Goal: Transaction & Acquisition: Purchase product/service

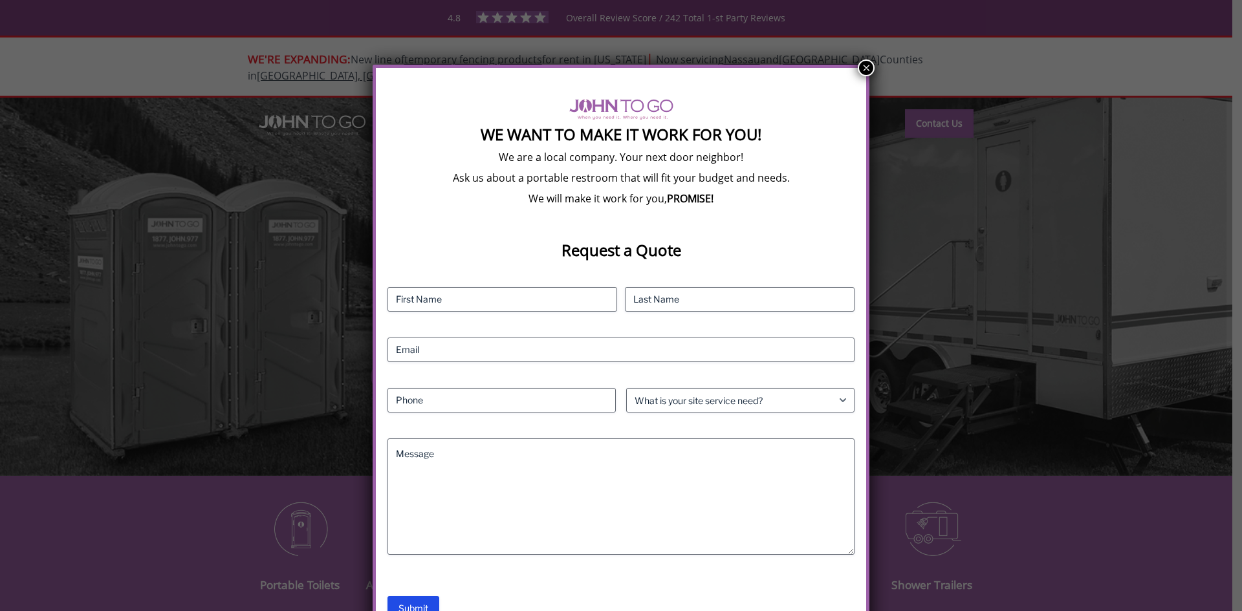
click at [870, 65] on button "×" at bounding box center [866, 67] width 17 height 17
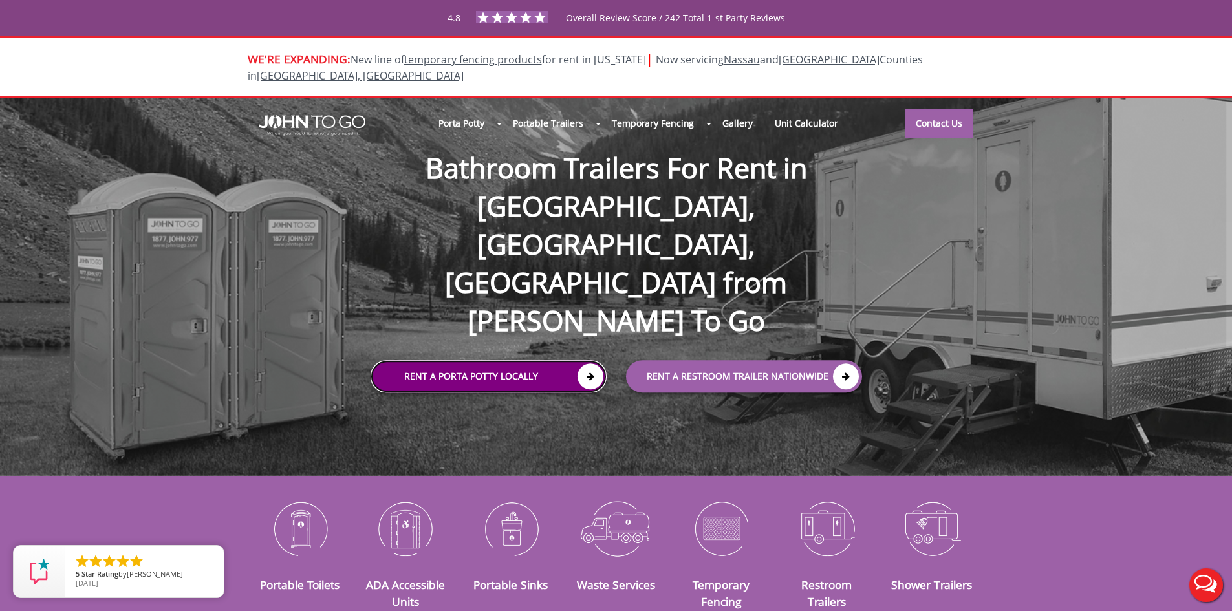
click at [473, 361] on link "Rent a Porta Potty Locally" at bounding box center [489, 377] width 236 height 32
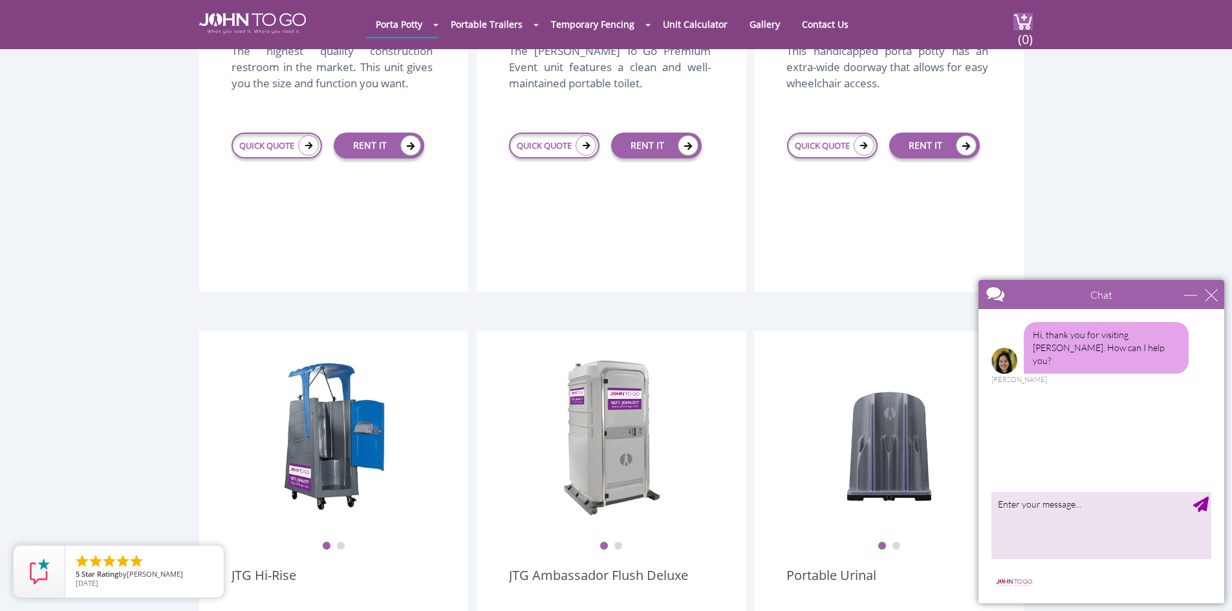
scroll to position [453, 0]
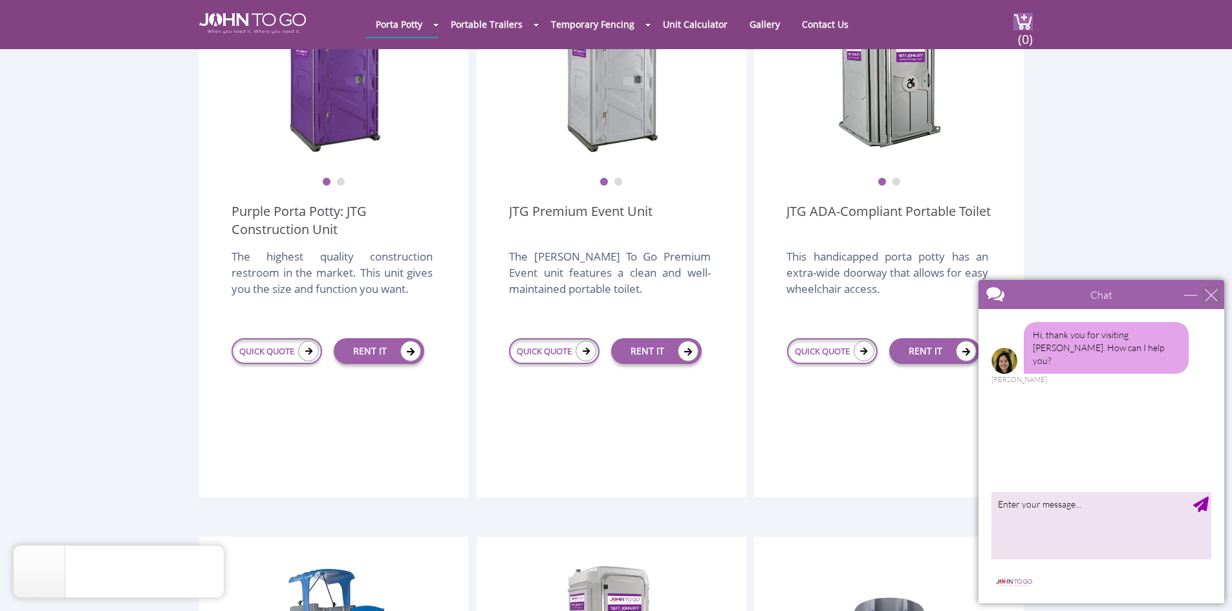
click at [1211, 293] on div "close" at bounding box center [1211, 294] width 13 height 13
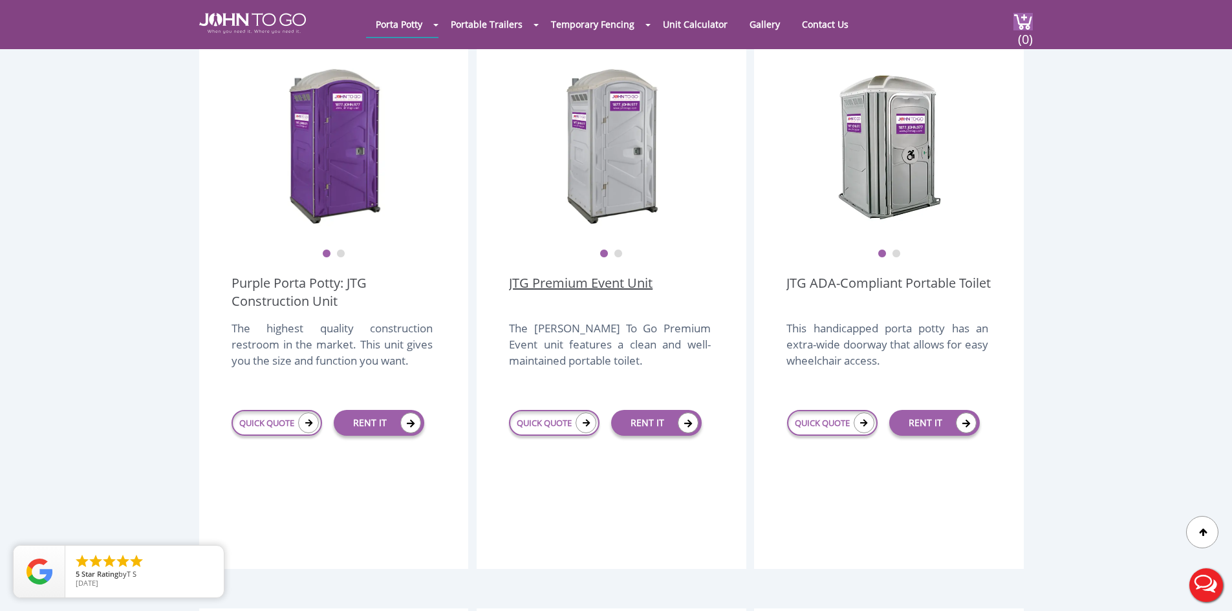
scroll to position [323, 0]
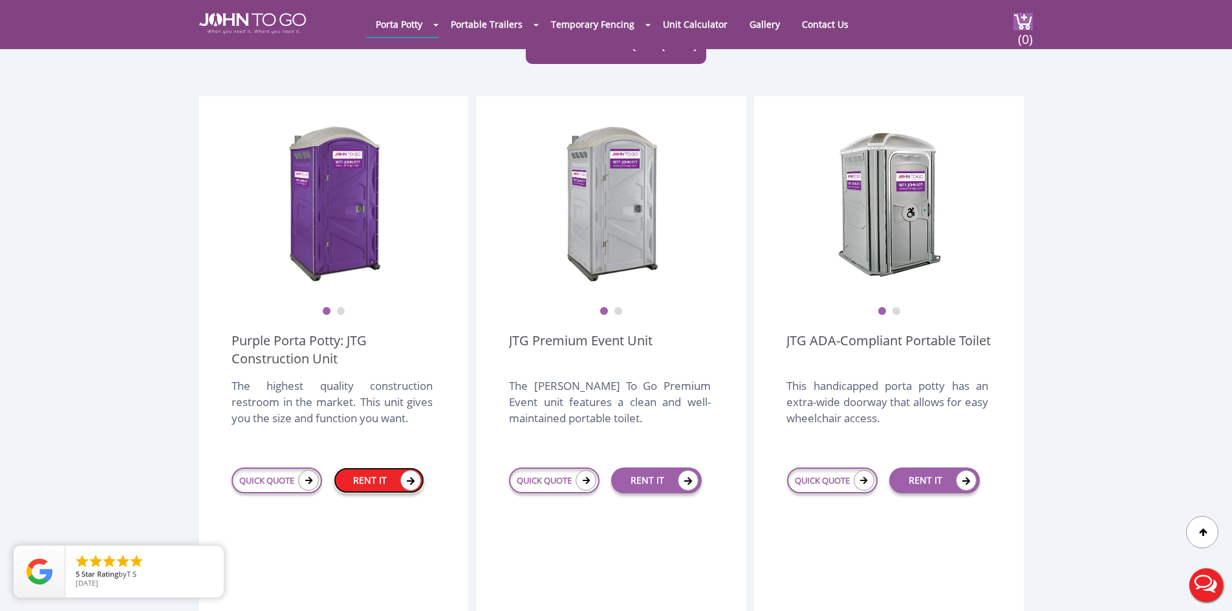
click at [363, 468] on link "RENT IT" at bounding box center [379, 481] width 91 height 26
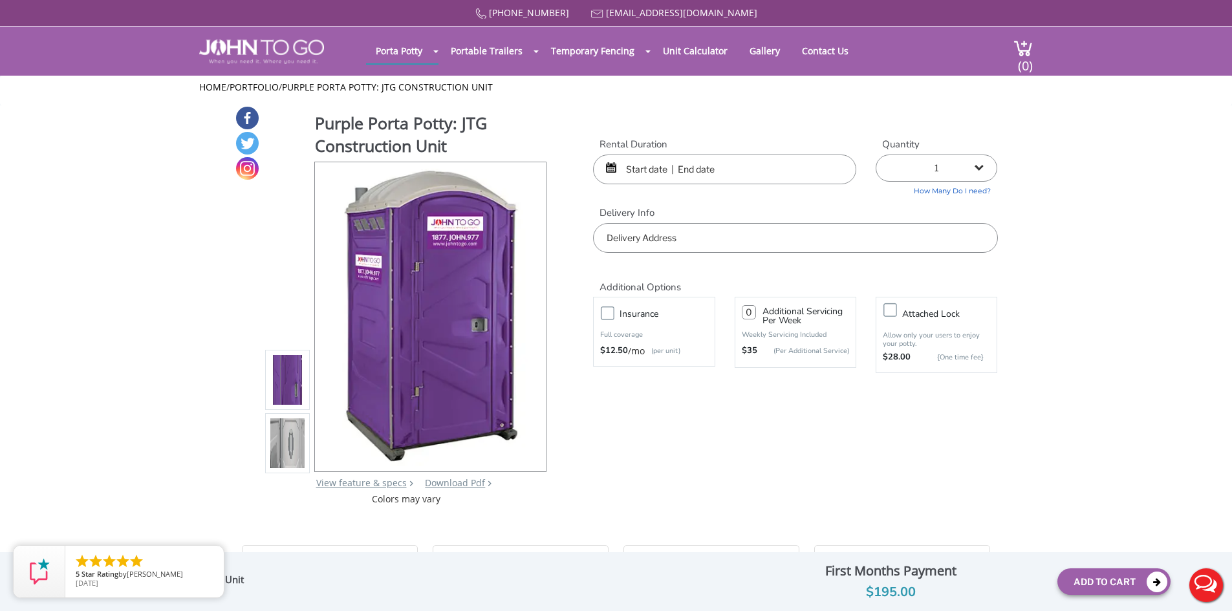
click at [708, 176] on input "text" at bounding box center [724, 170] width 263 height 30
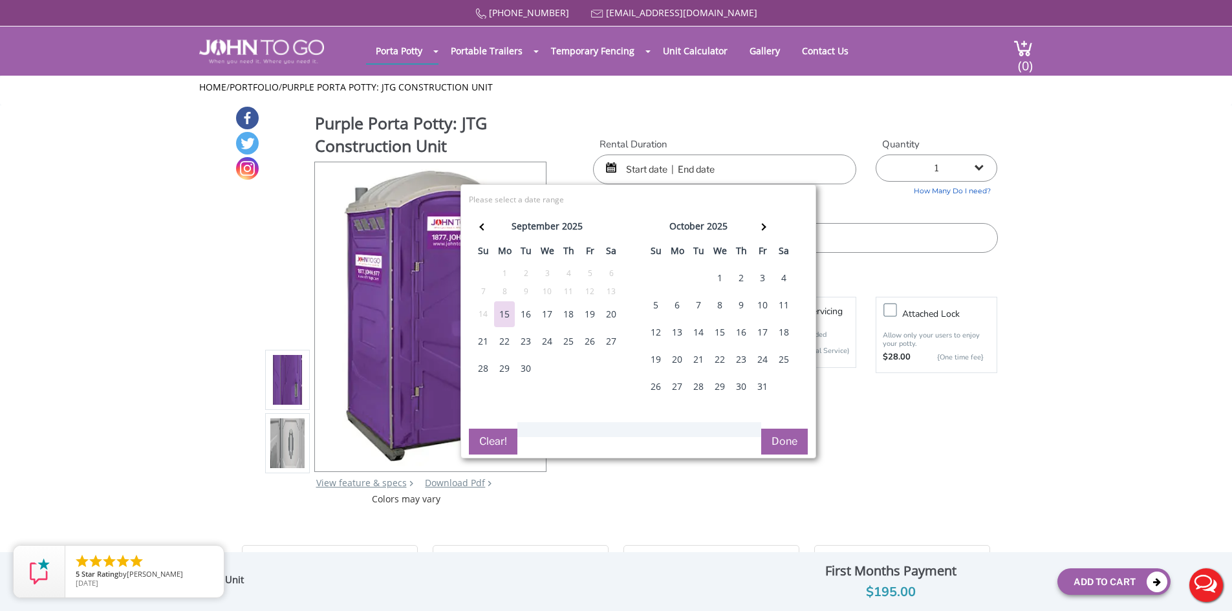
click at [762, 278] on div "3" at bounding box center [762, 278] width 21 height 26
click at [656, 307] on div "5" at bounding box center [655, 305] width 21 height 26
type input "10/03/2025 to 10/05/2025"
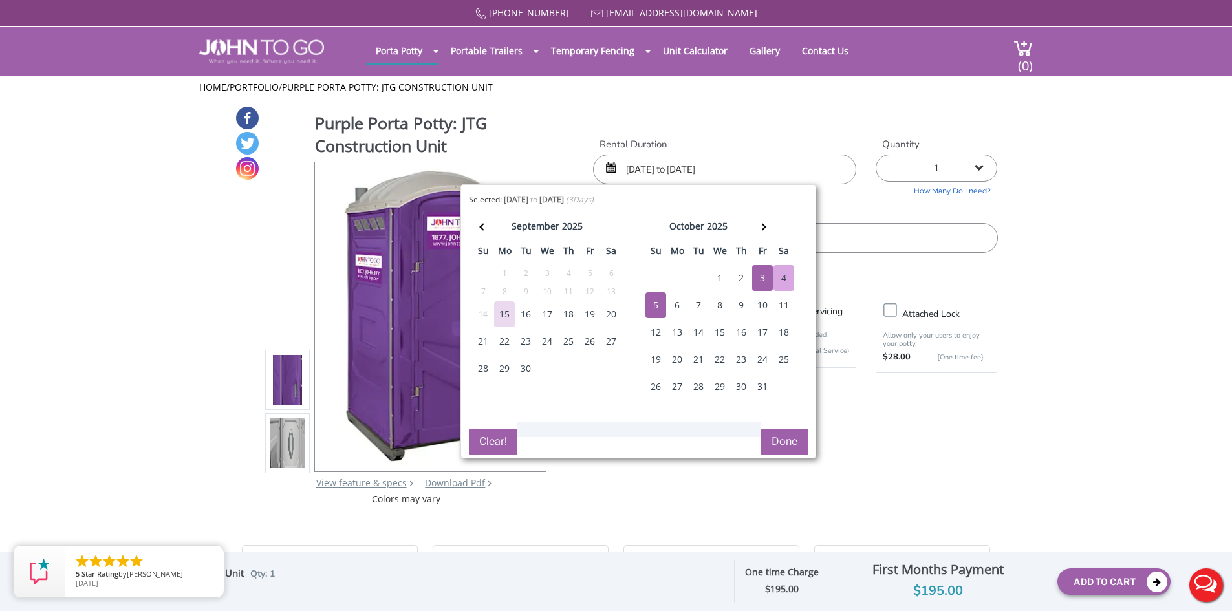
click at [792, 446] on button "Done" at bounding box center [784, 442] width 47 height 26
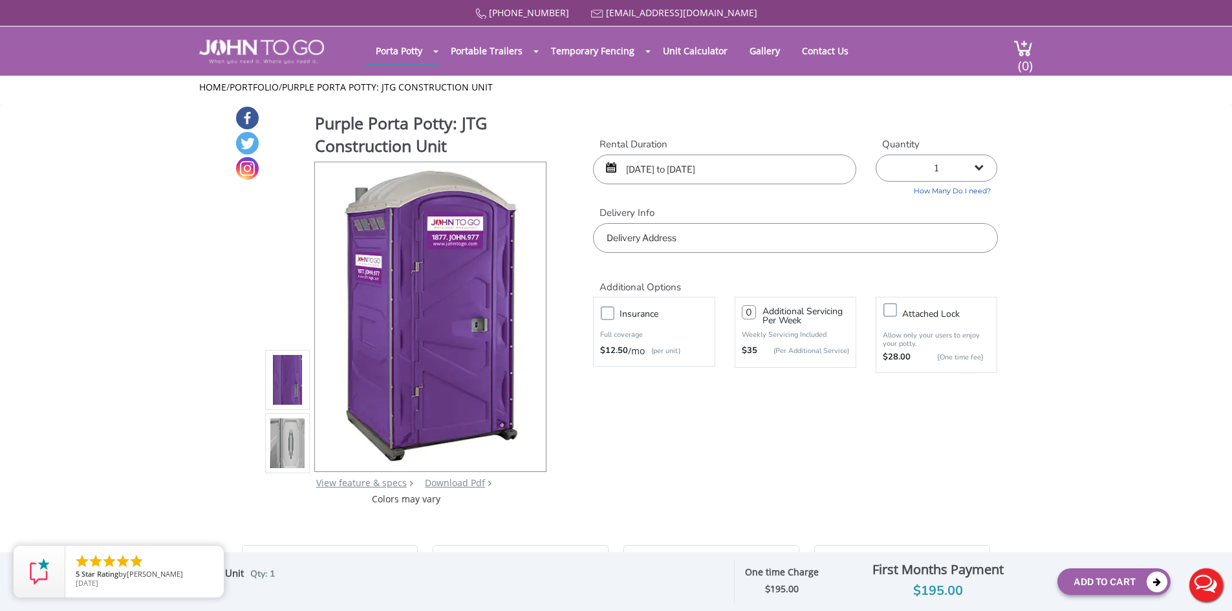
click at [672, 245] on input "text" at bounding box center [795, 238] width 404 height 30
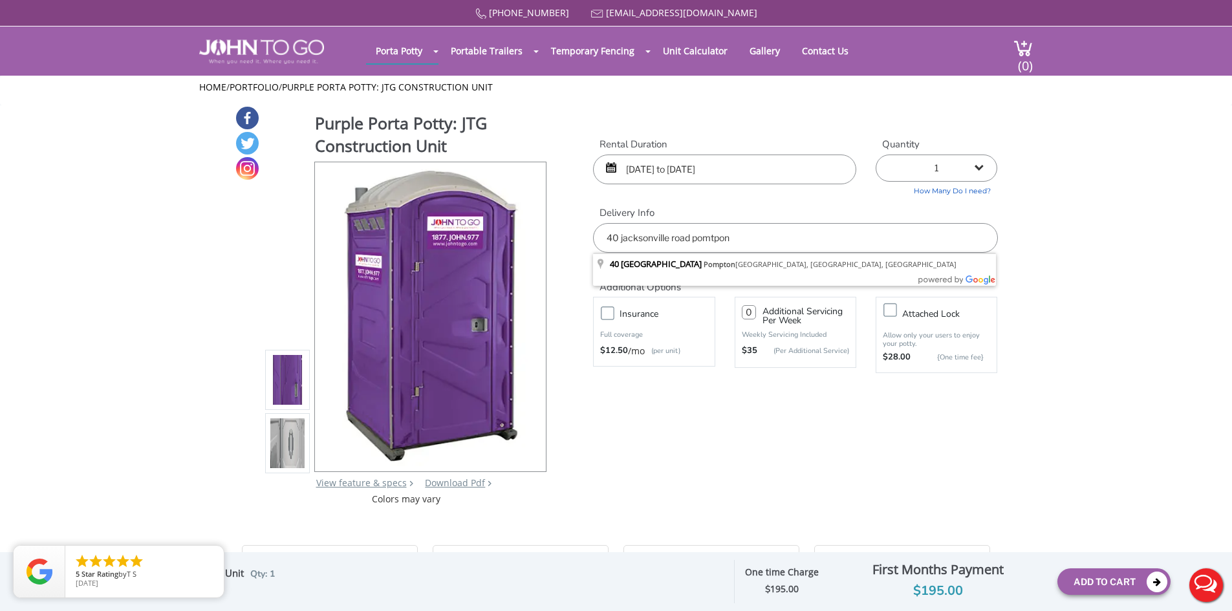
type input "40 jacksonville road pomtpon"
click at [674, 274] on body "Home 877 564 6977 info@johntogo.com Porta Potty Portable Toilets ADA Accessible…" at bounding box center [616, 314] width 1232 height 628
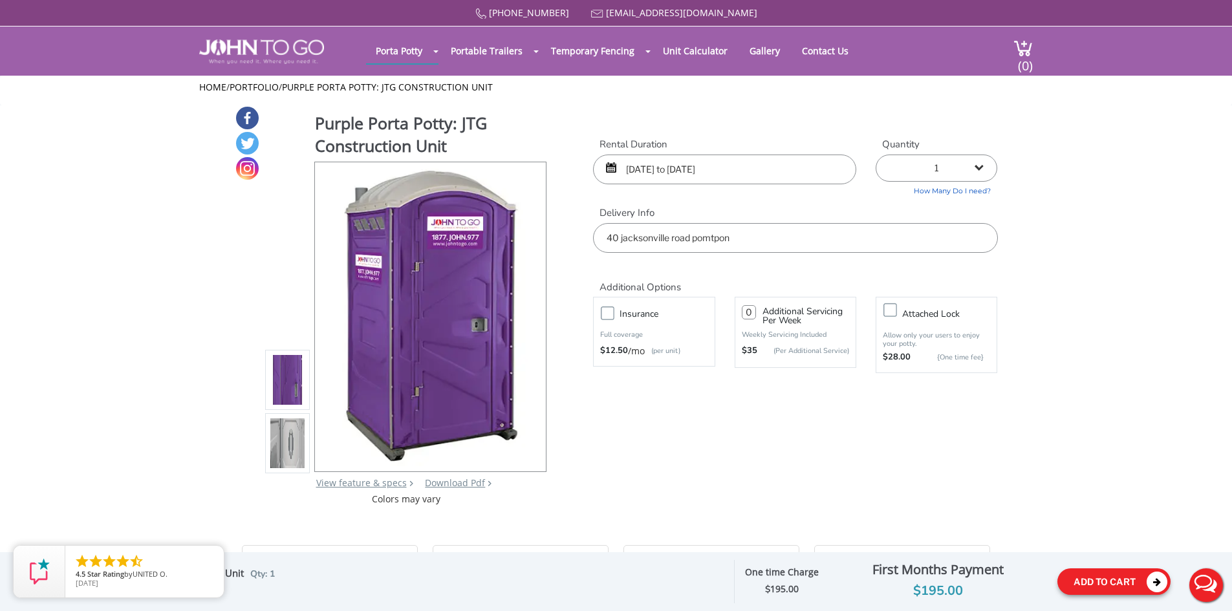
click at [1134, 585] on button "Add To Cart" at bounding box center [1113, 581] width 113 height 27
click at [1124, 582] on button "Add To Cart" at bounding box center [1113, 581] width 113 height 27
drag, startPoint x: 1029, startPoint y: 59, endPoint x: 1070, endPoint y: 206, distance: 152.5
click at [1029, 59] on span "(0)" at bounding box center [1025, 61] width 16 height 28
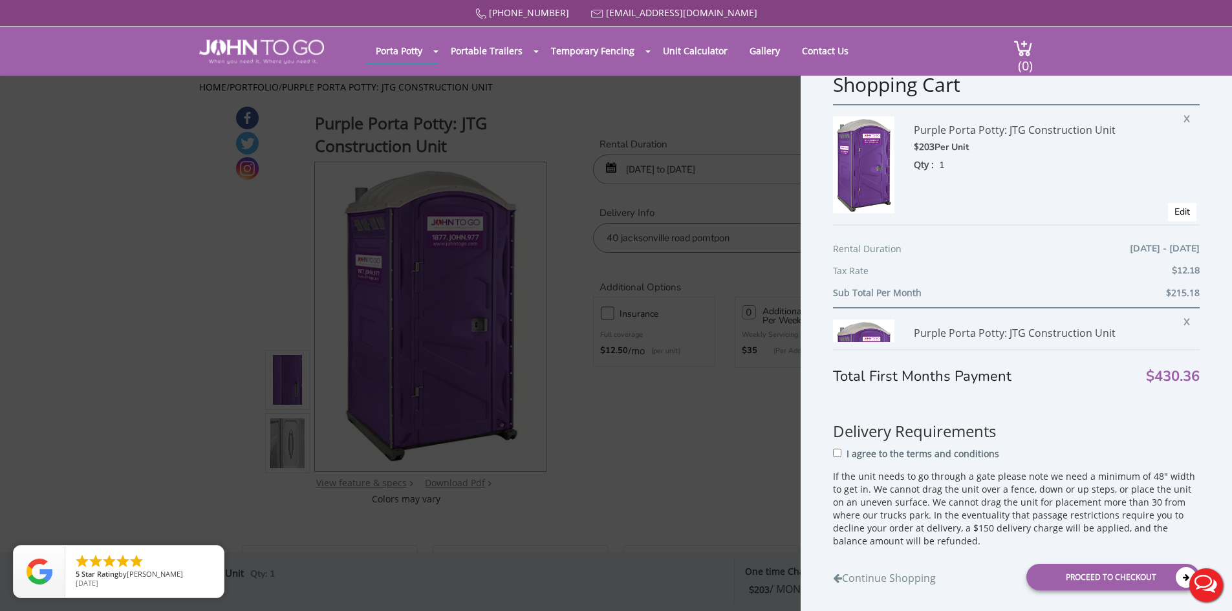
click at [1183, 120] on span "X" at bounding box center [1189, 117] width 13 height 17
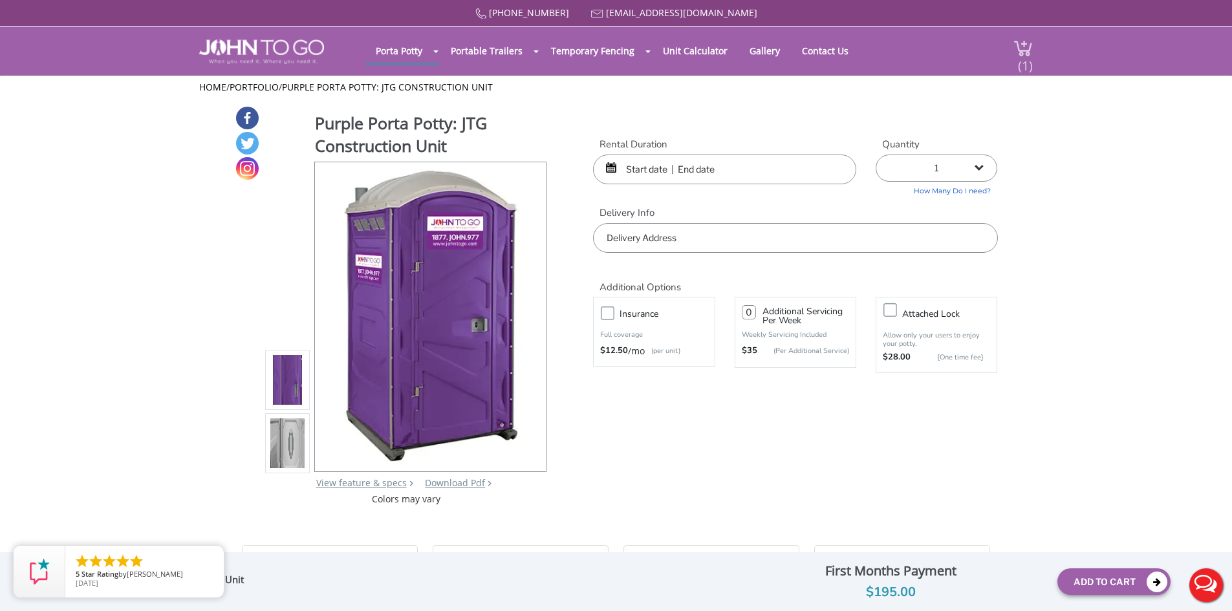
click at [1018, 57] on span "(1)" at bounding box center [1025, 61] width 16 height 28
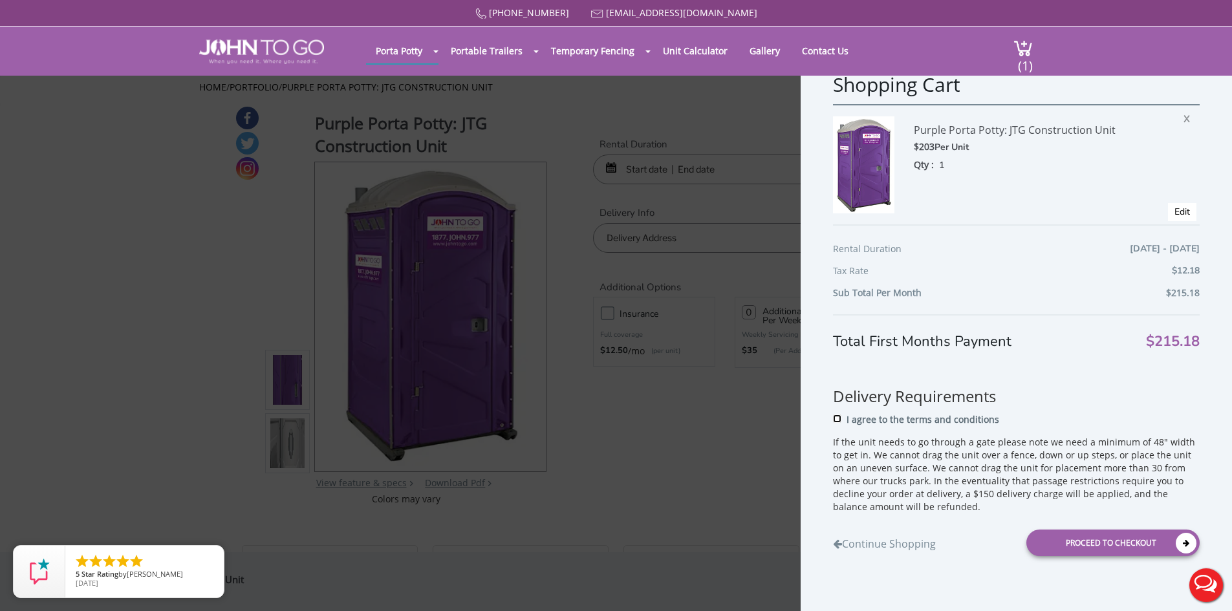
click at [840, 417] on input "I agree to the terms and conditions" at bounding box center [837, 419] width 8 height 8
checkbox input "true"
click at [1063, 542] on div "Proceed to Checkout" at bounding box center [1112, 543] width 173 height 27
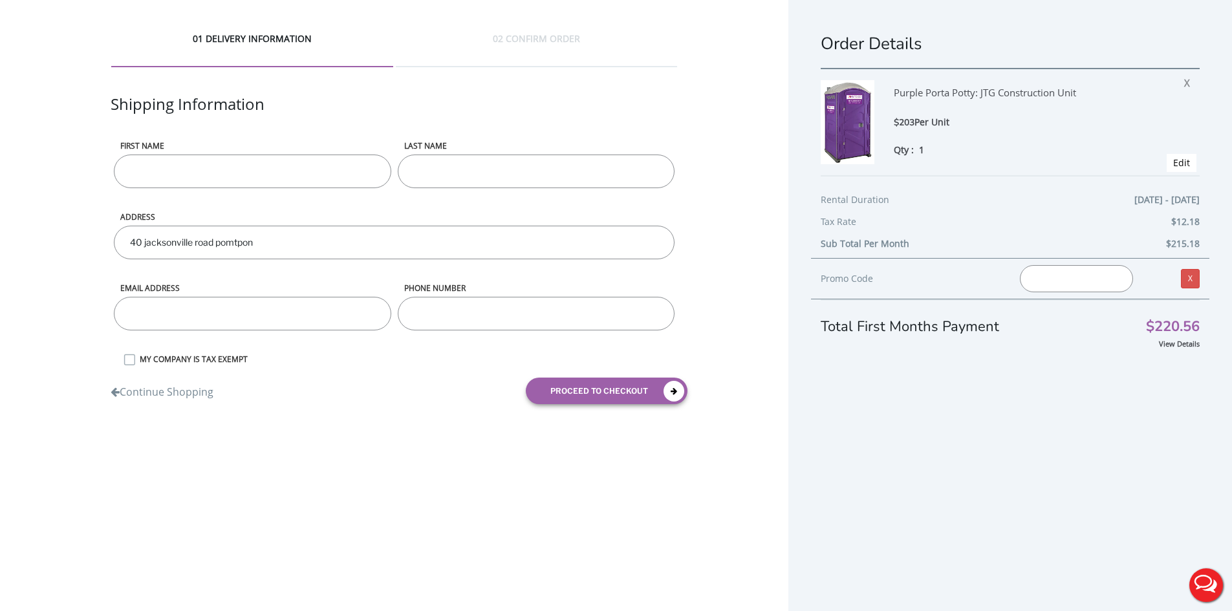
drag, startPoint x: 294, startPoint y: 167, endPoint x: 293, endPoint y: 175, distance: 7.1
click at [294, 167] on input "First name" at bounding box center [252, 172] width 277 height 34
type input "Christine"
type input "Zaher"
type input "Christine.Zaher1@T-Mobile.com"
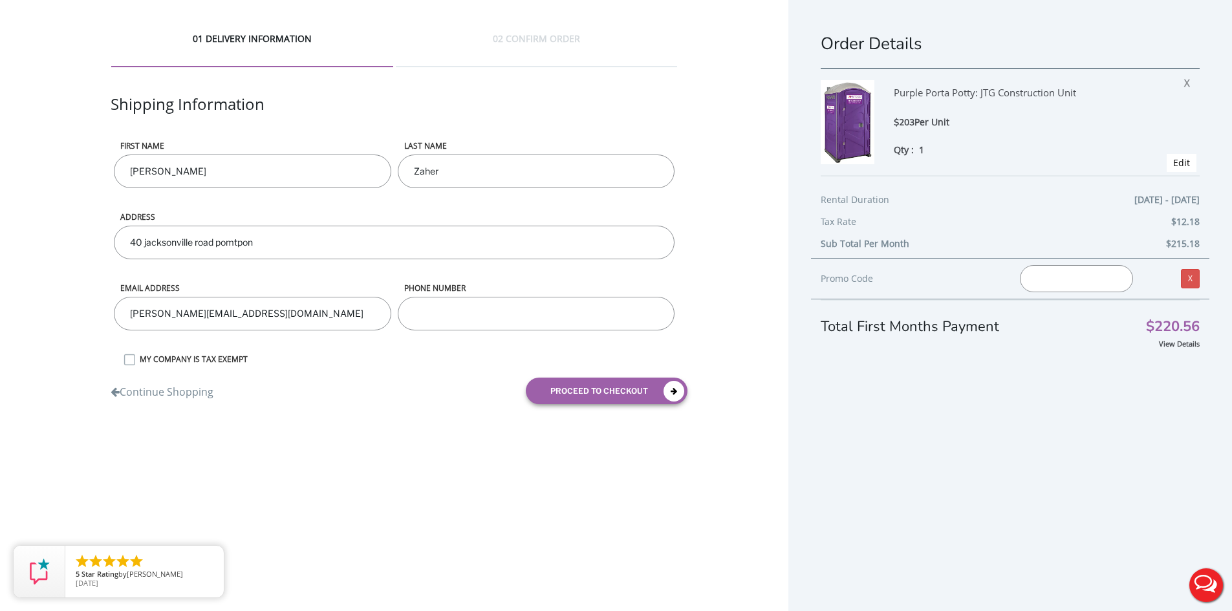
click at [322, 249] on input "40 jacksonville road pomtpon" at bounding box center [394, 243] width 560 height 34
drag, startPoint x: 322, startPoint y: 249, endPoint x: 226, endPoint y: 252, distance: 96.4
click at [231, 251] on input "40 jacksonville road pomtpon" at bounding box center [394, 243] width 560 height 34
type input "4"
type input "40 Jacksonville Road Pompton Plains, NJ 07444"
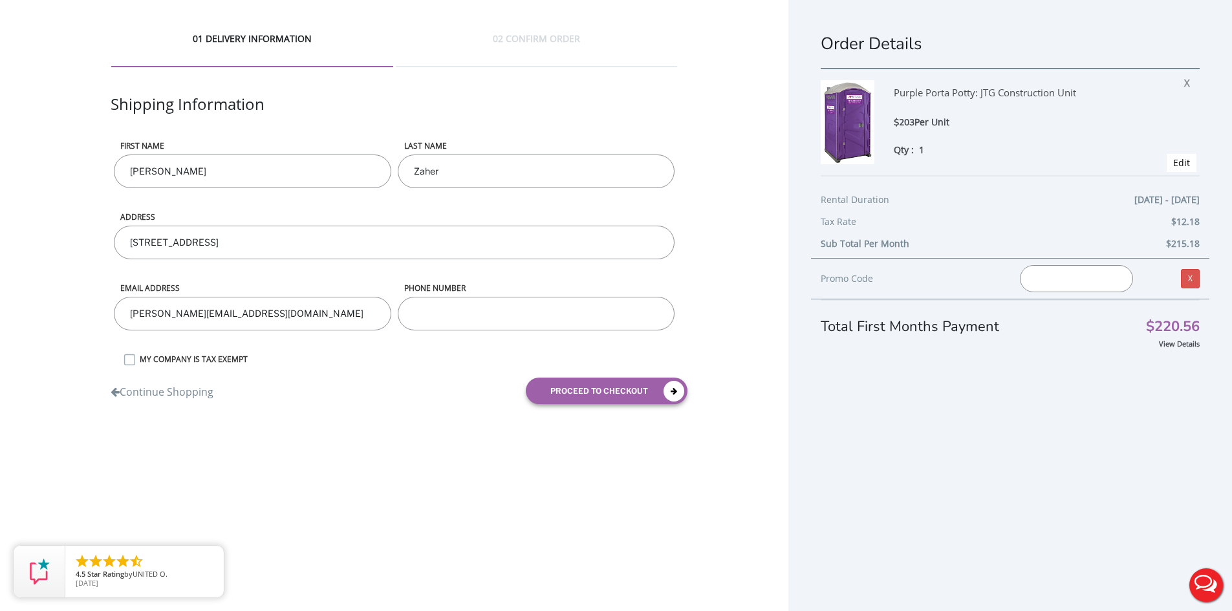
click at [466, 338] on div "phone number" at bounding box center [535, 318] width 283 height 71
click at [465, 317] on input "phone number" at bounding box center [536, 314] width 277 height 34
type input "9735193286"
click at [561, 387] on button "proceed to checkout" at bounding box center [607, 391] width 162 height 27
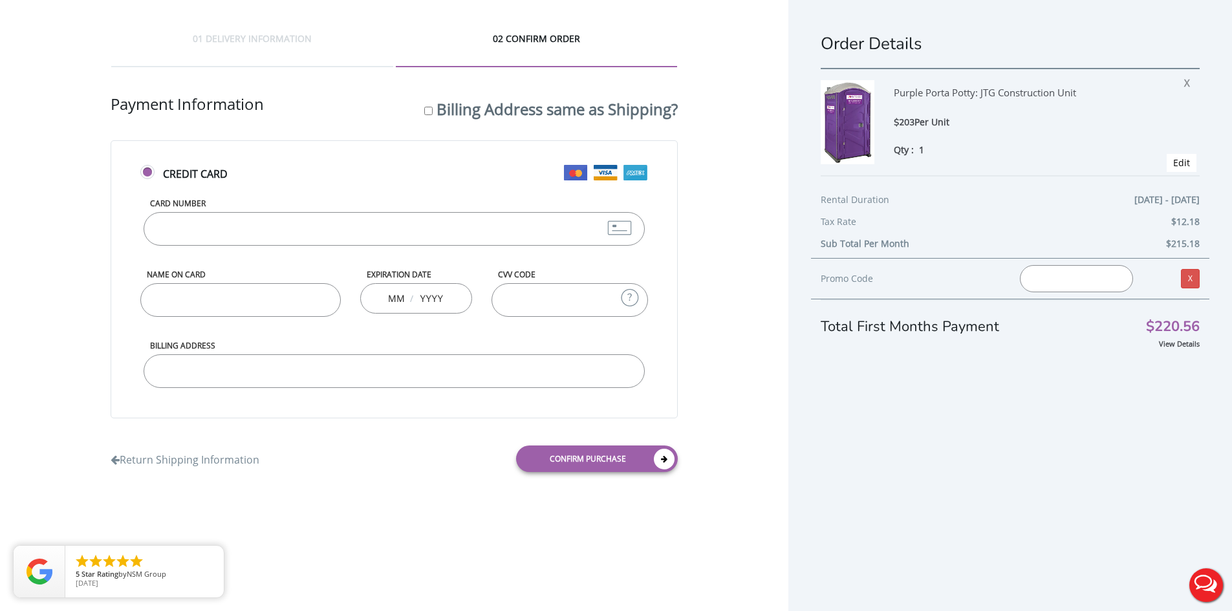
click at [457, 105] on label "Billing Address same as Shipping?" at bounding box center [557, 108] width 241 height 21
click at [433, 107] on input "Billing Address same as Shipping?" at bounding box center [428, 111] width 8 height 8
checkbox input "true"
type input "40 Jacksonville Road Pompton Plains, NJ 07444"
click at [206, 235] on input "Card Number" at bounding box center [394, 229] width 501 height 34
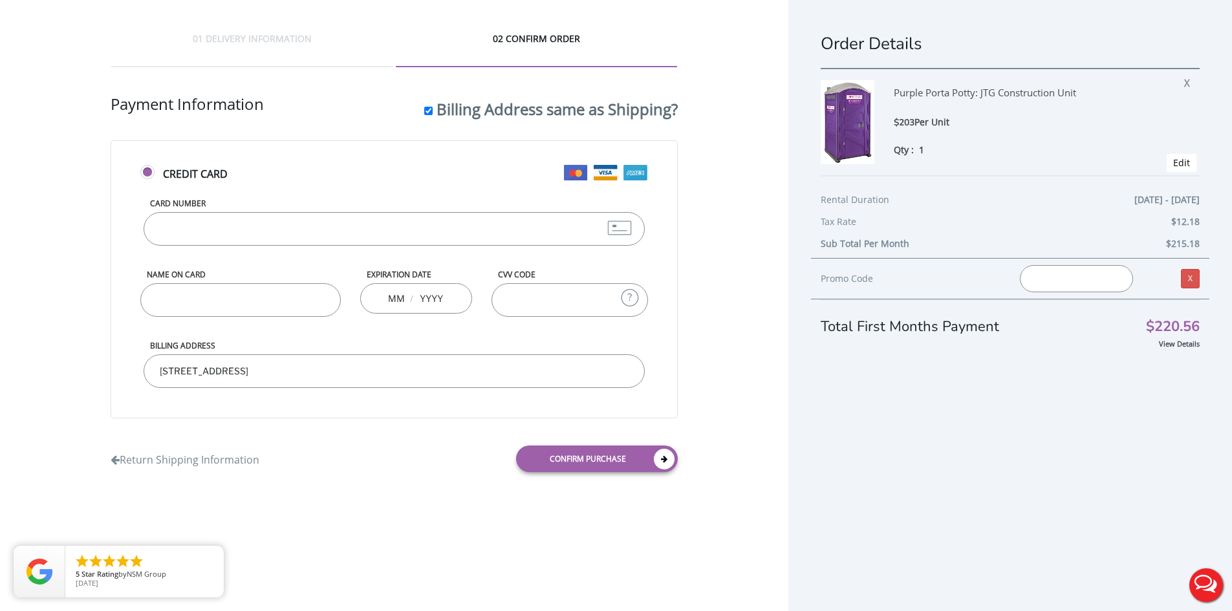
type input "5378110033631102"
type input "Christine Zaher"
type input "03"
type input "2028"
type input "372"
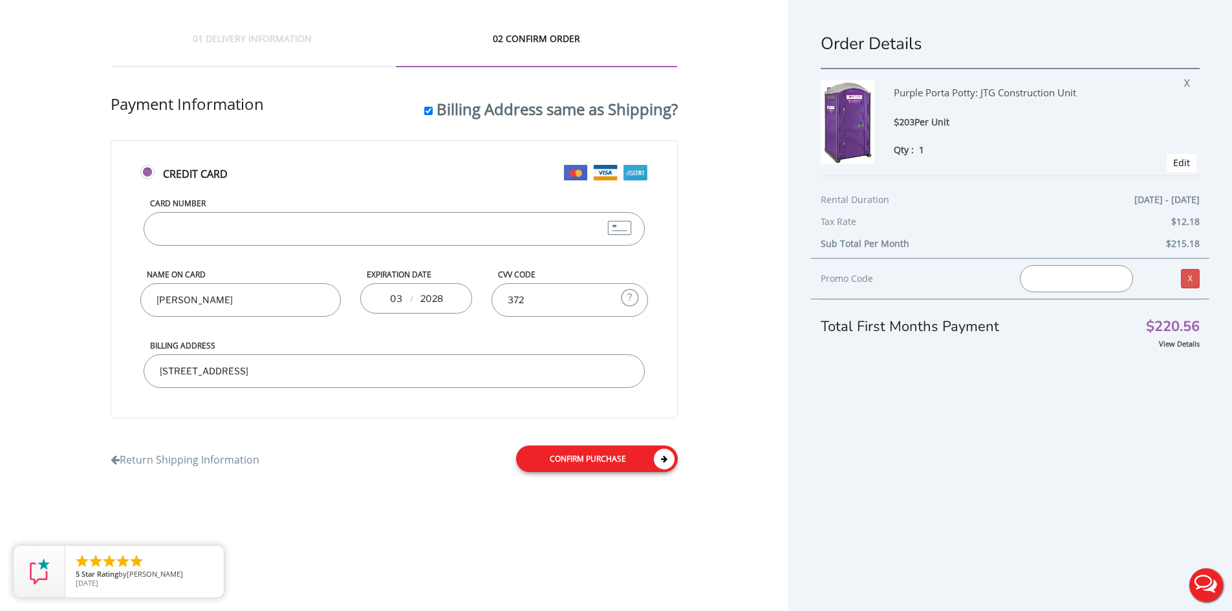
click at [618, 459] on link "Confirm purchase" at bounding box center [597, 459] width 162 height 27
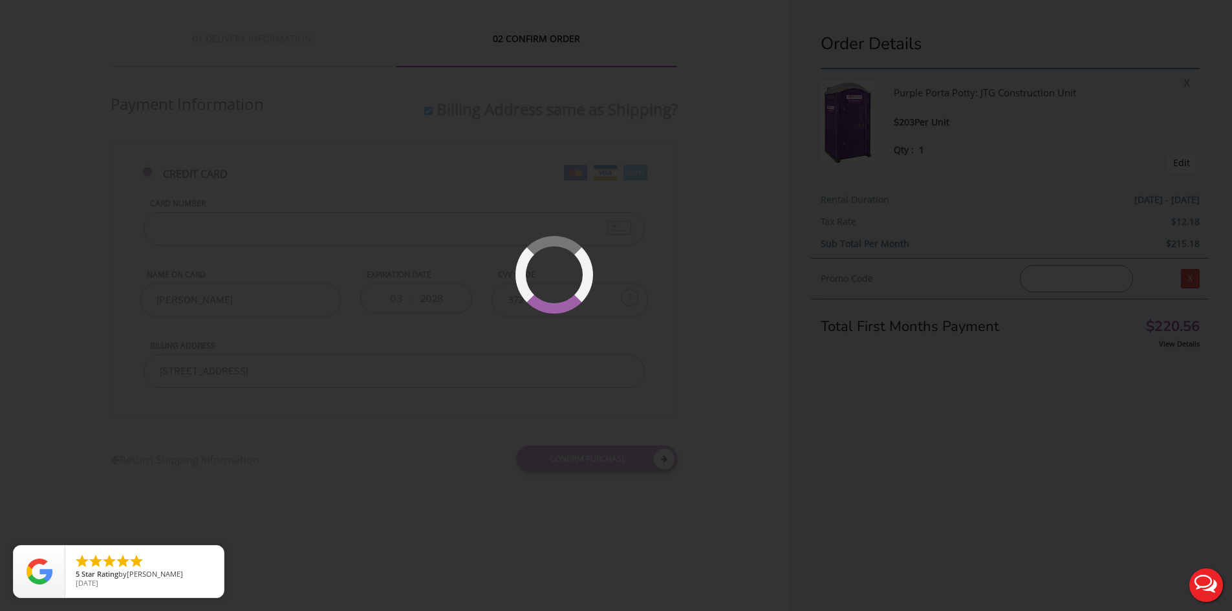
click at [1209, 586] on button "Live Chat" at bounding box center [1206, 585] width 52 height 52
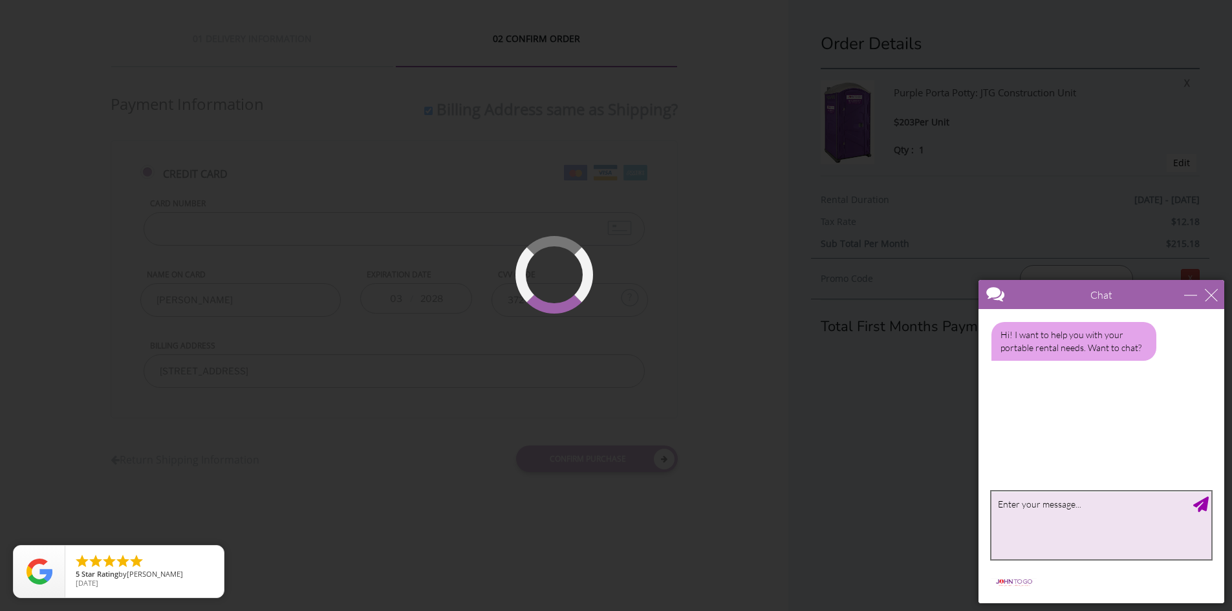
click at [1092, 525] on textarea "type your message" at bounding box center [1101, 525] width 220 height 68
type textarea "Looking to rent port-a-[PERSON_NAME] for [DATE]"
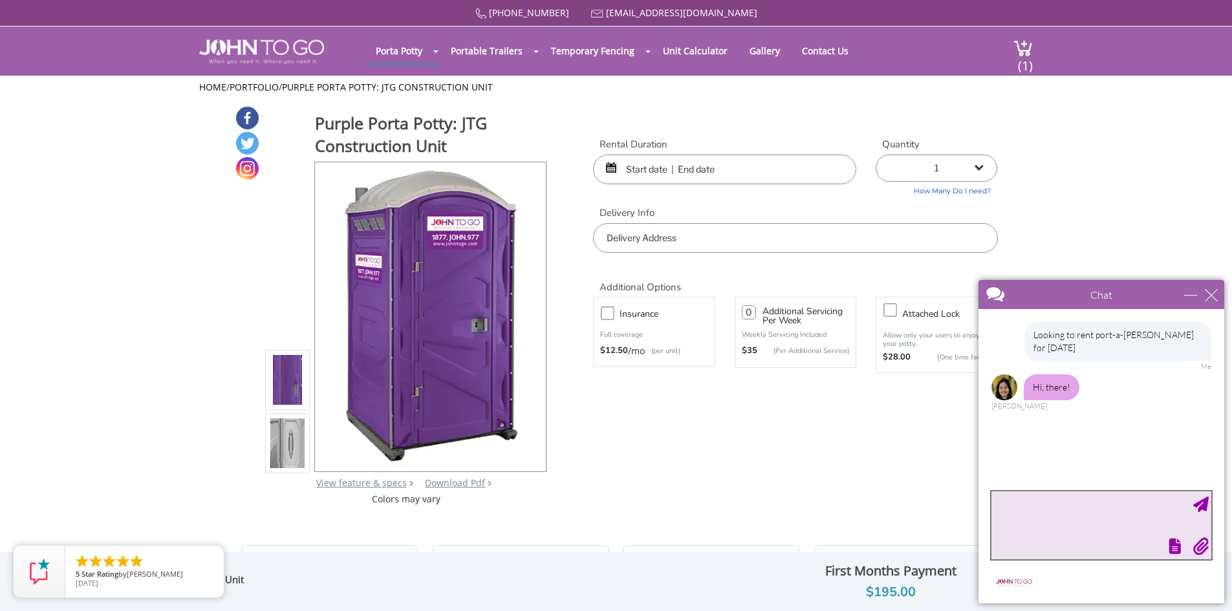
click at [1091, 528] on textarea "type your message" at bounding box center [1101, 525] width 220 height 68
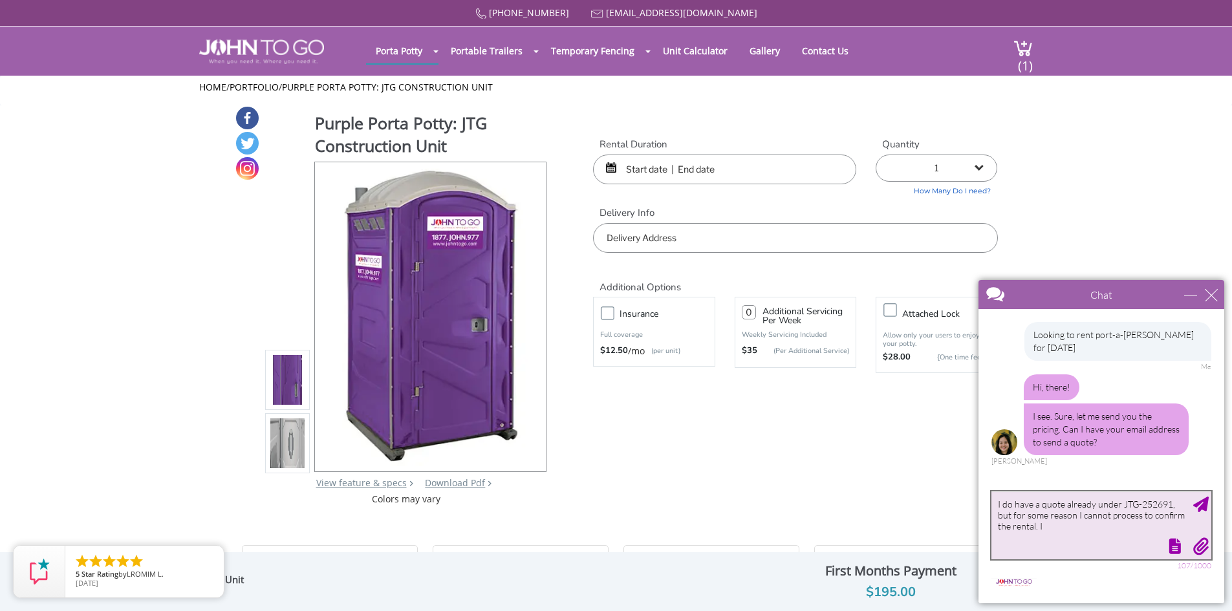
type textarea "I do have a quote already under JTG-252691, but for some reason I cannot proces…"
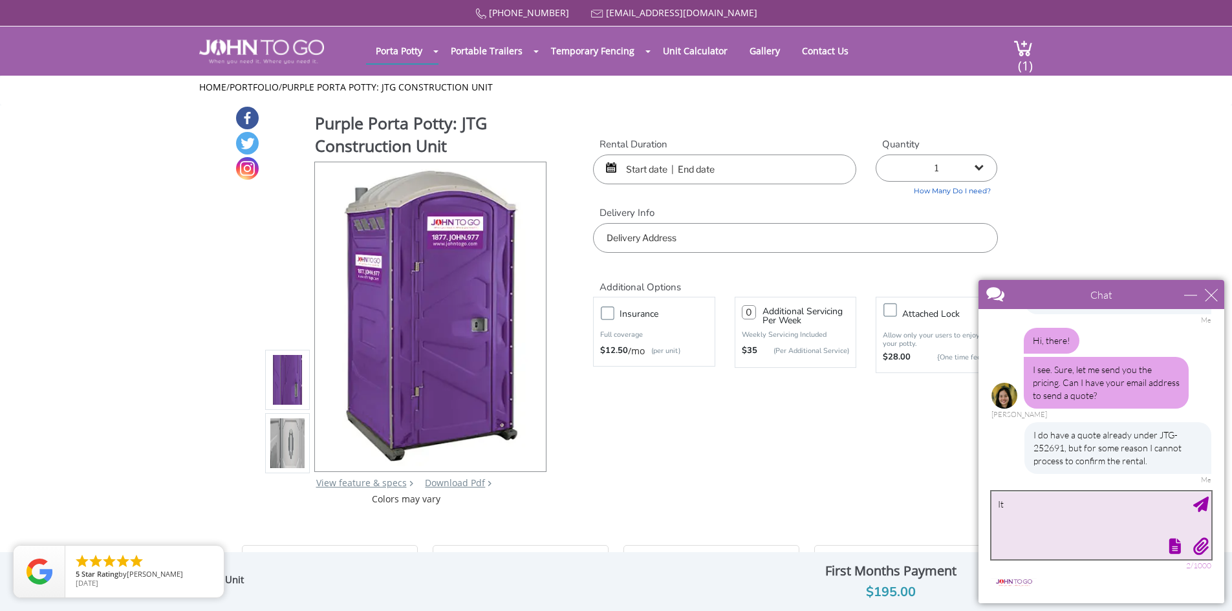
type textarea "I"
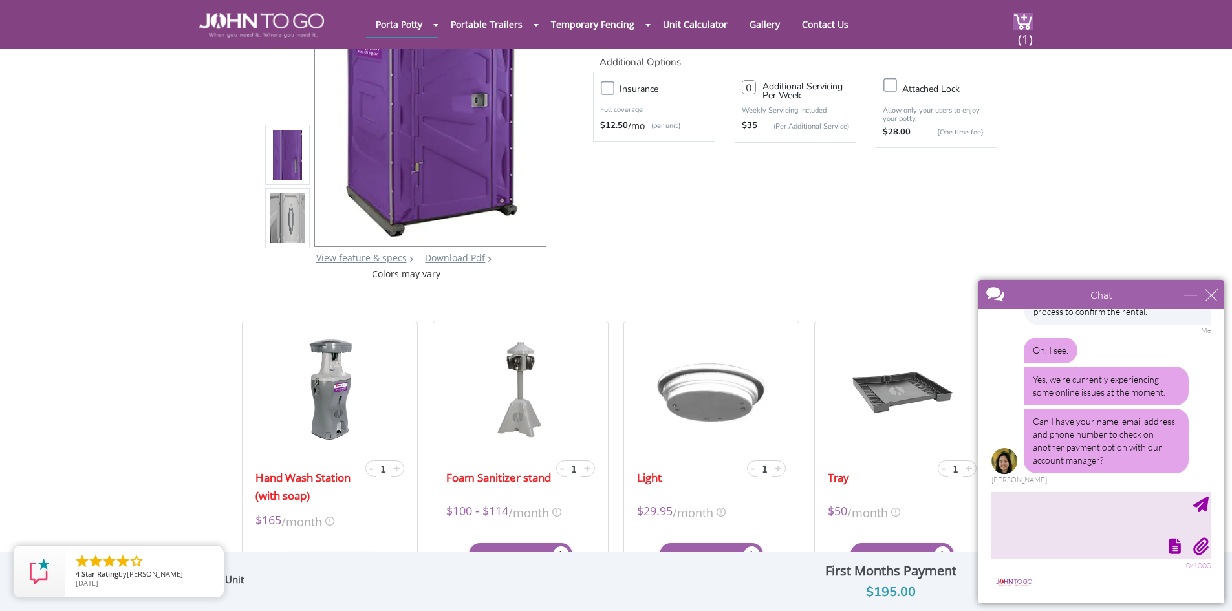
scroll to position [194, 0]
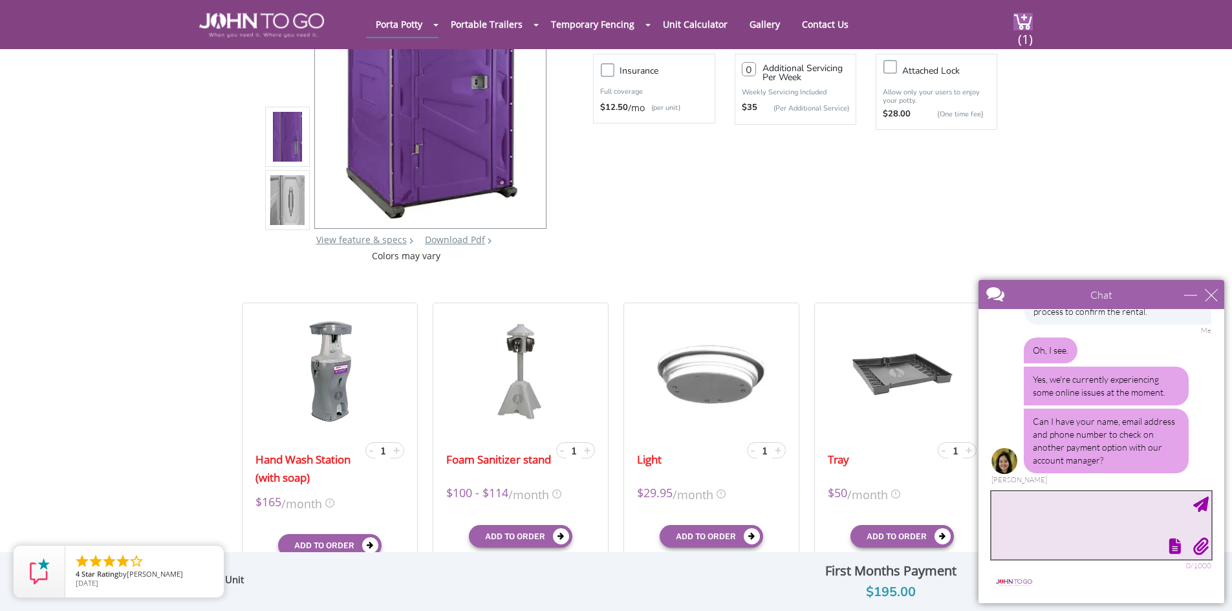
drag, startPoint x: 1135, startPoint y: 499, endPoint x: 2203, endPoint y: 759, distance: 1098.9
click at [1135, 499] on textarea "type your message" at bounding box center [1101, 525] width 220 height 68
type textarea "Yes, [PERSON_NAME] [EMAIL_ADDRESS][DOMAIN_NAME] and [PHONE_NUMBER]"
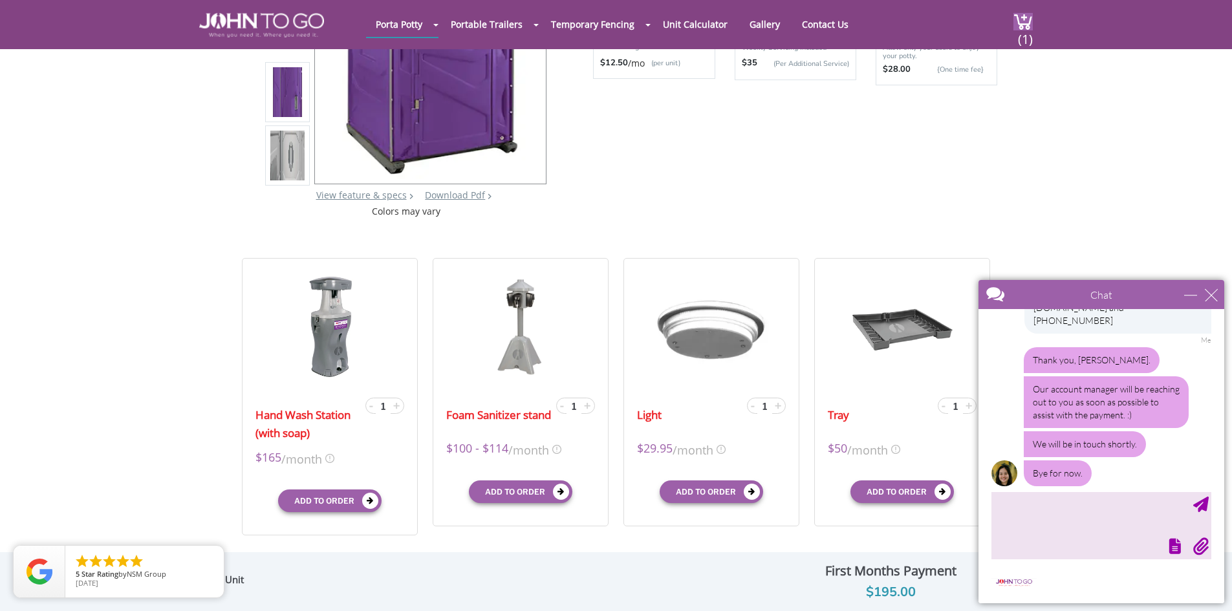
scroll to position [323, 0]
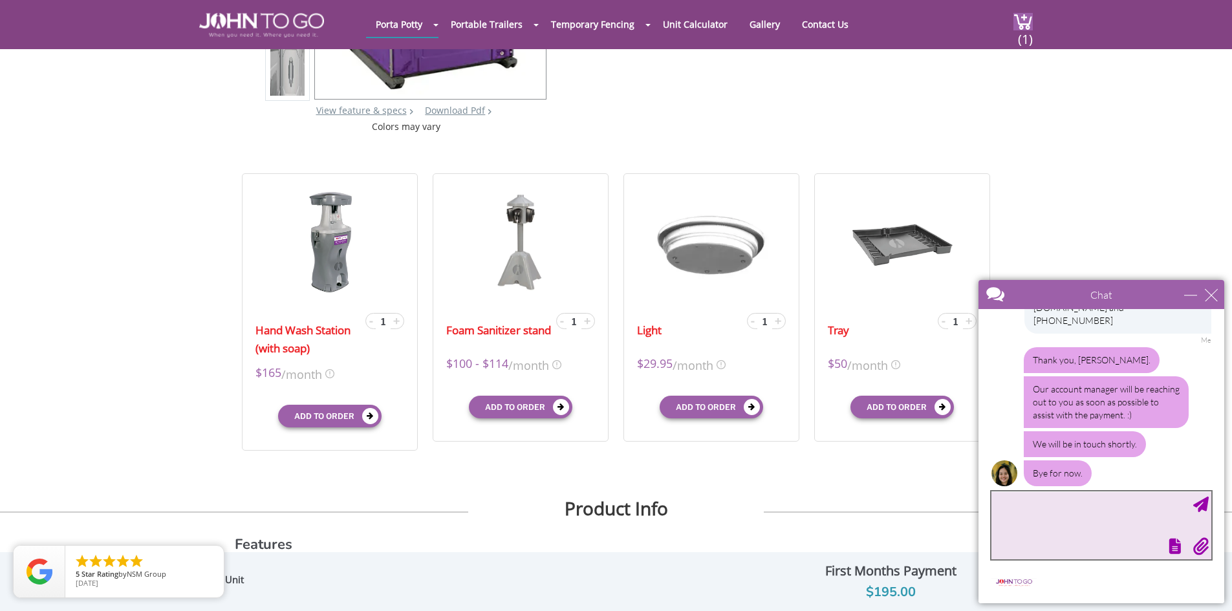
click at [1102, 506] on textarea "type your message" at bounding box center [1101, 525] width 220 height 68
type textarea "Thank you!"
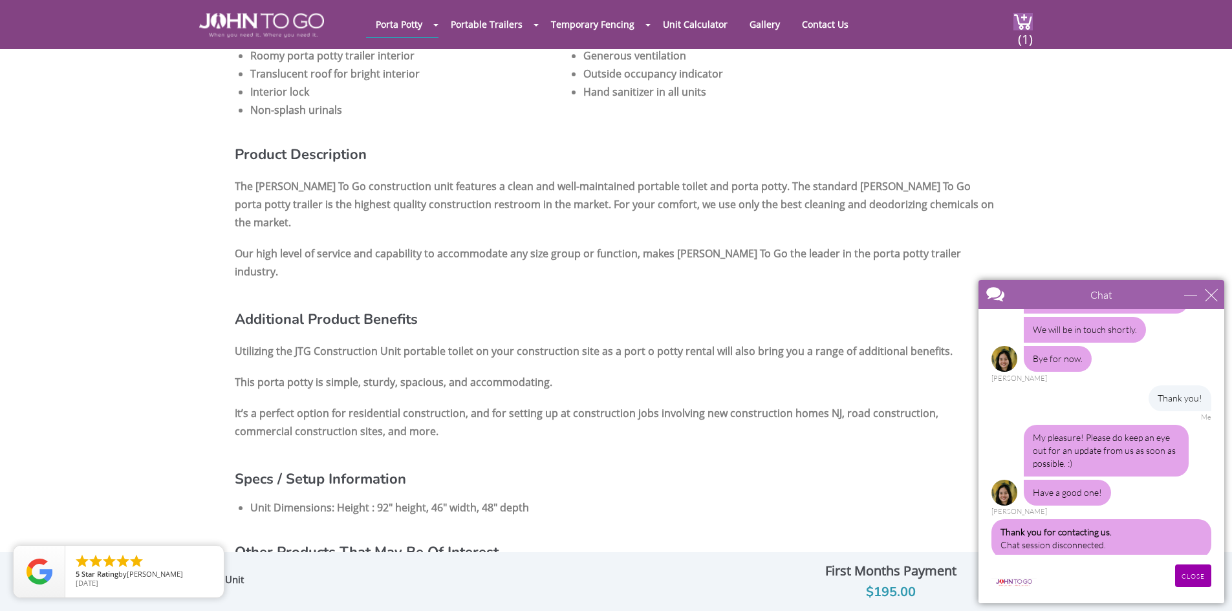
scroll to position [841, 0]
